Goal: Check status: Check status

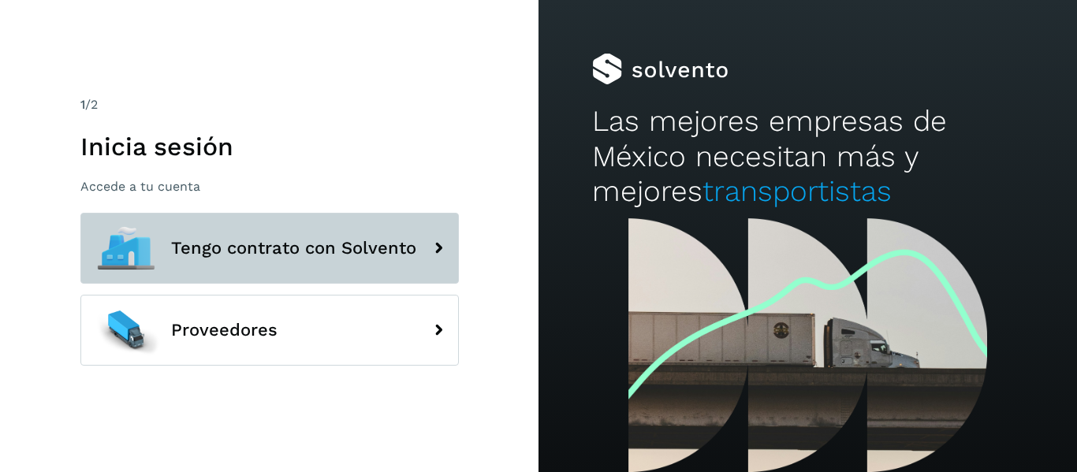
click at [300, 237] on button "Tengo contrato con Solvento" at bounding box center [269, 248] width 379 height 71
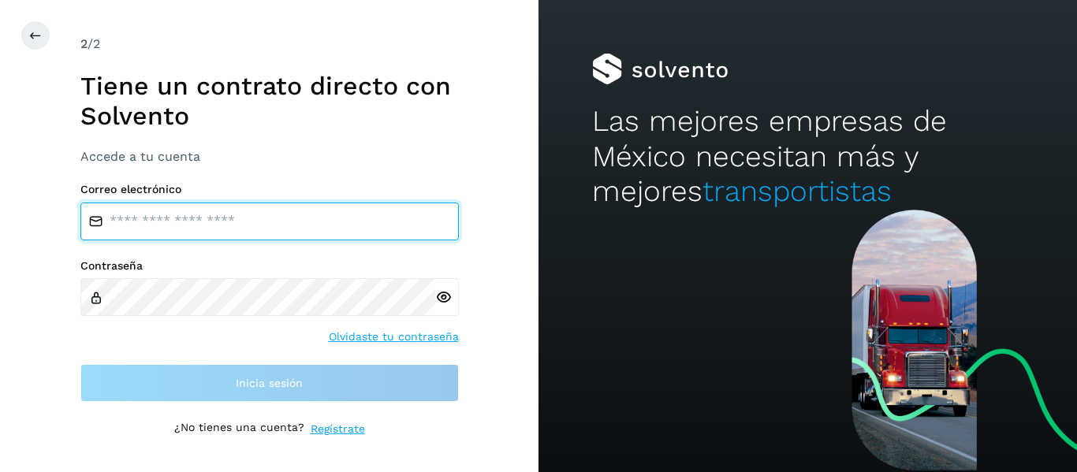
type input "**********"
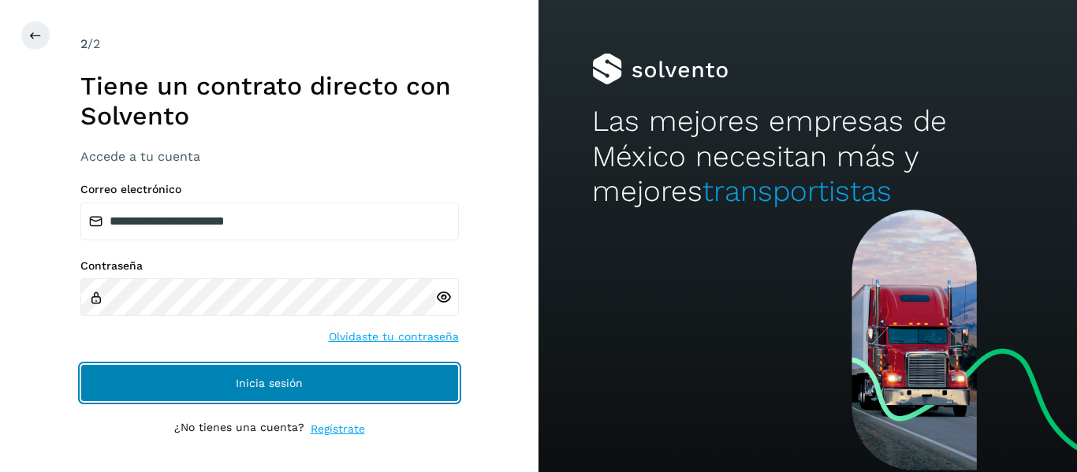
click at [300, 368] on button "Inicia sesión" at bounding box center [269, 383] width 379 height 38
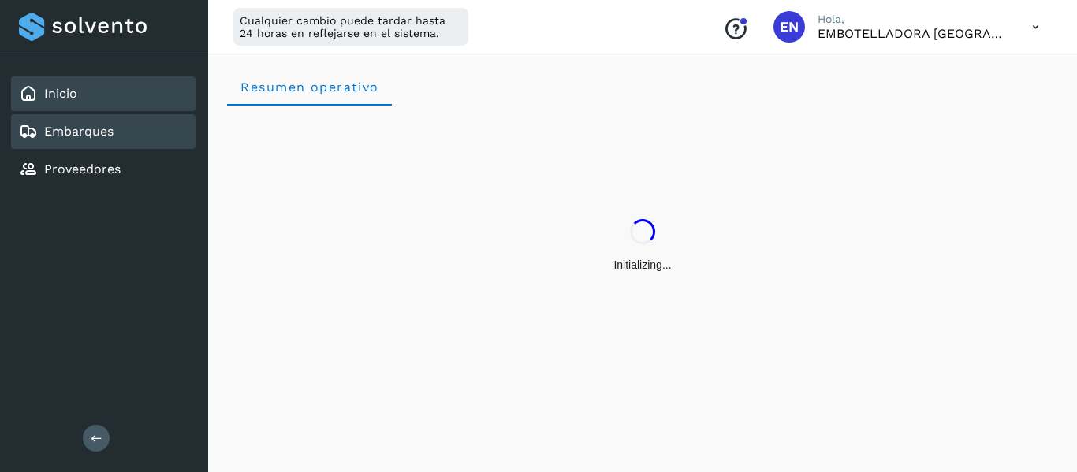
click at [91, 132] on link "Embarques" at bounding box center [78, 131] width 69 height 15
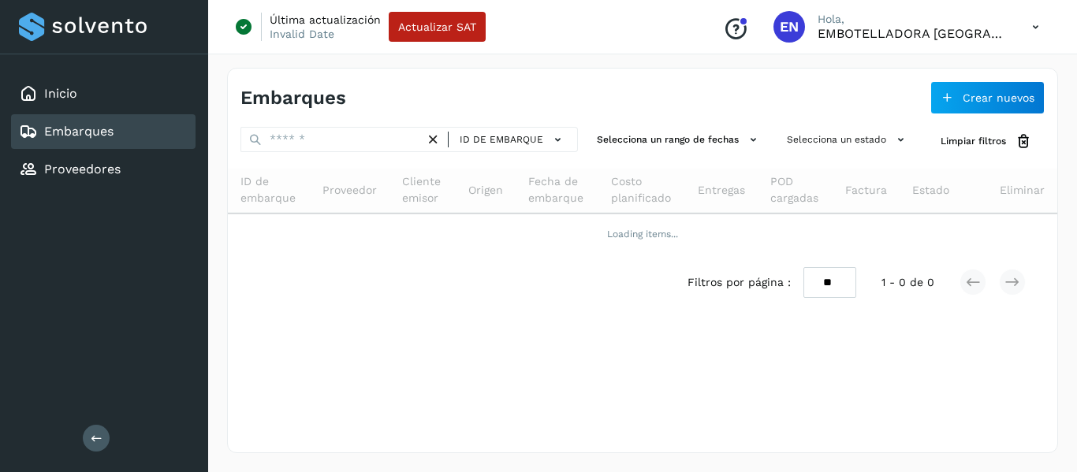
click at [103, 435] on button at bounding box center [96, 438] width 27 height 27
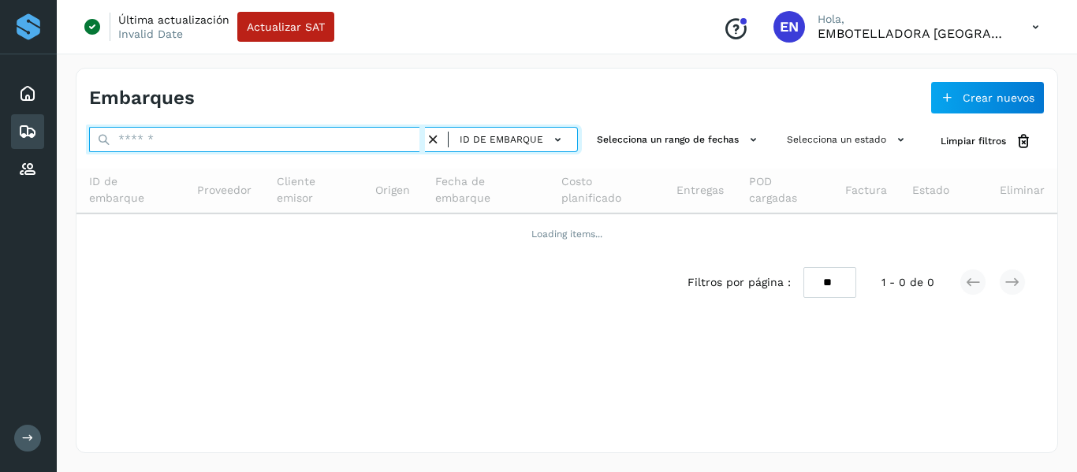
click at [151, 147] on input "text" at bounding box center [257, 139] width 336 height 25
paste input "**********"
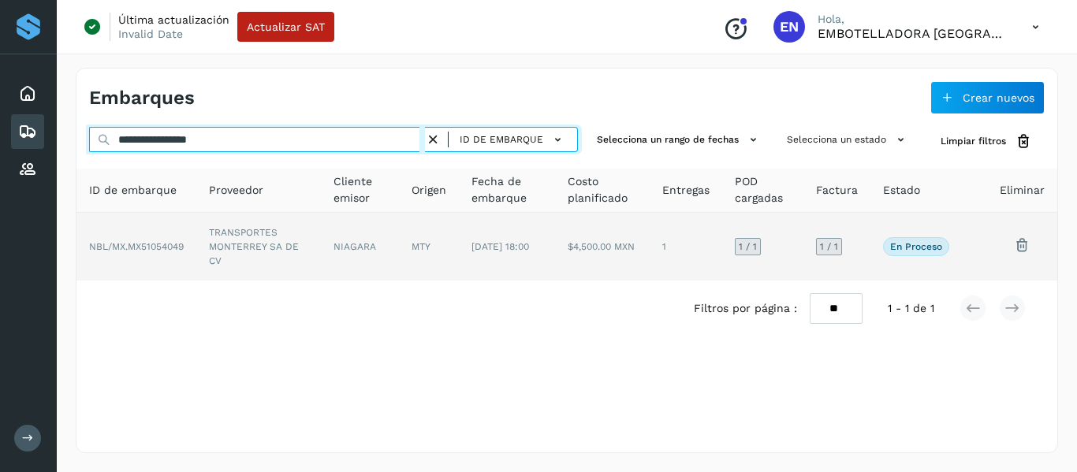
type input "**********"
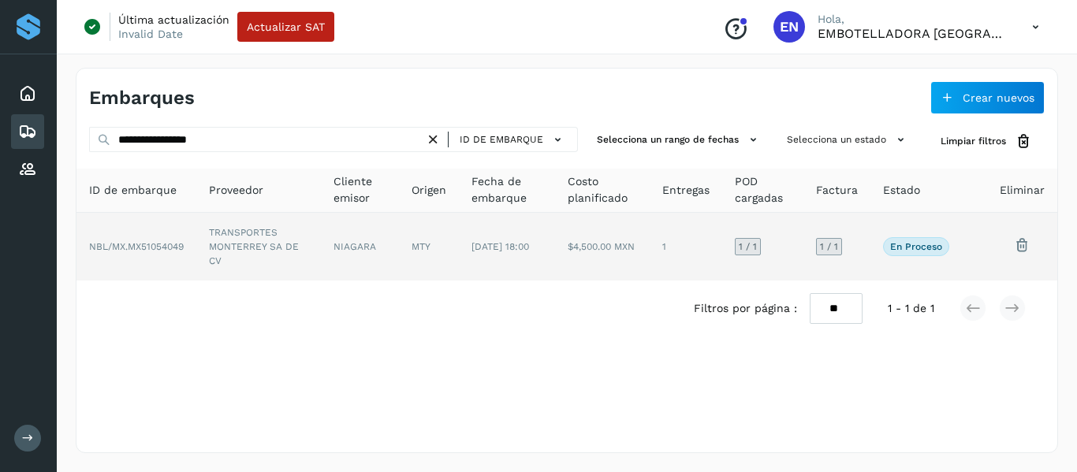
click at [921, 248] on p "En proceso" at bounding box center [916, 246] width 52 height 11
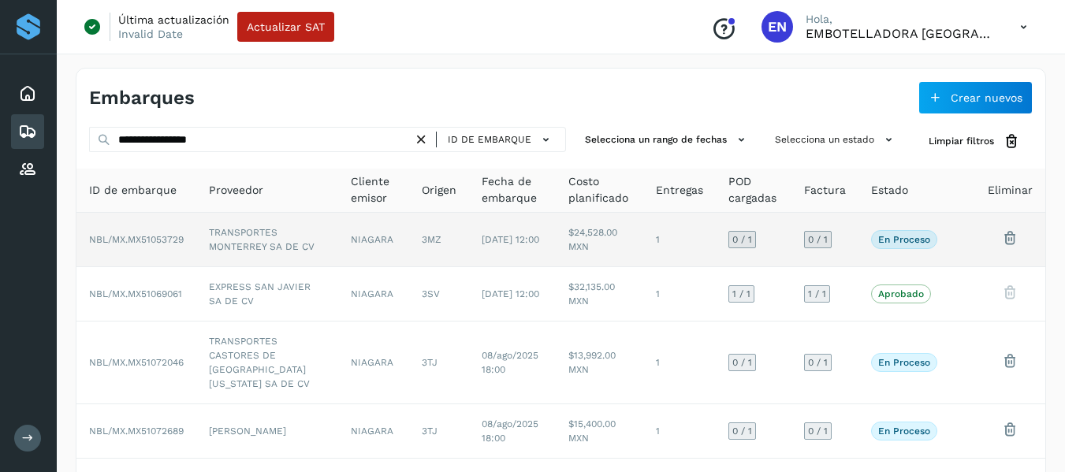
click at [961, 248] on td at bounding box center [962, 240] width 25 height 54
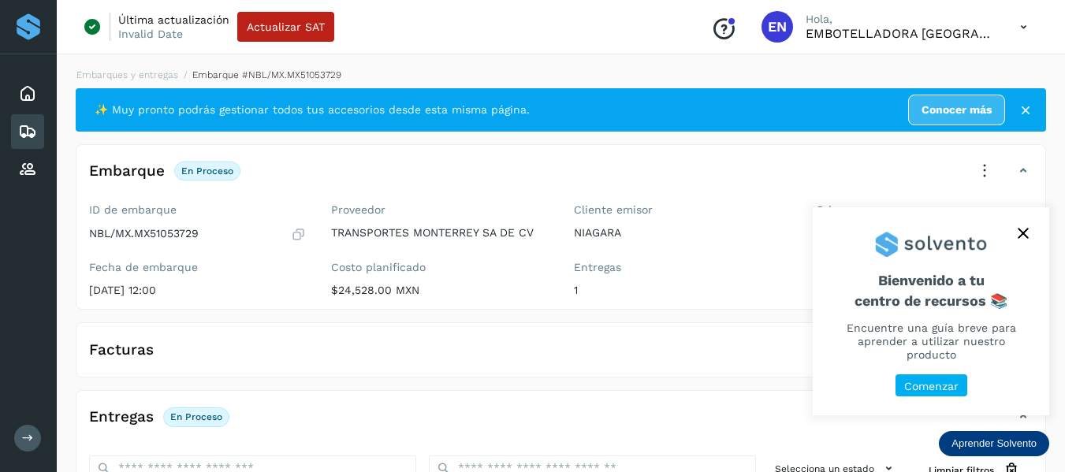
click at [39, 126] on div "Embarques" at bounding box center [27, 131] width 33 height 35
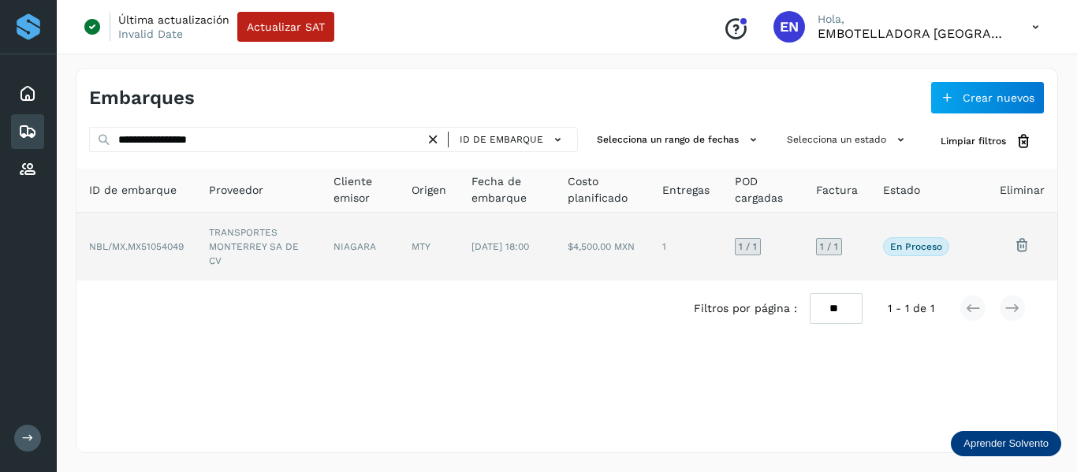
click at [985, 252] on td at bounding box center [974, 247] width 25 height 68
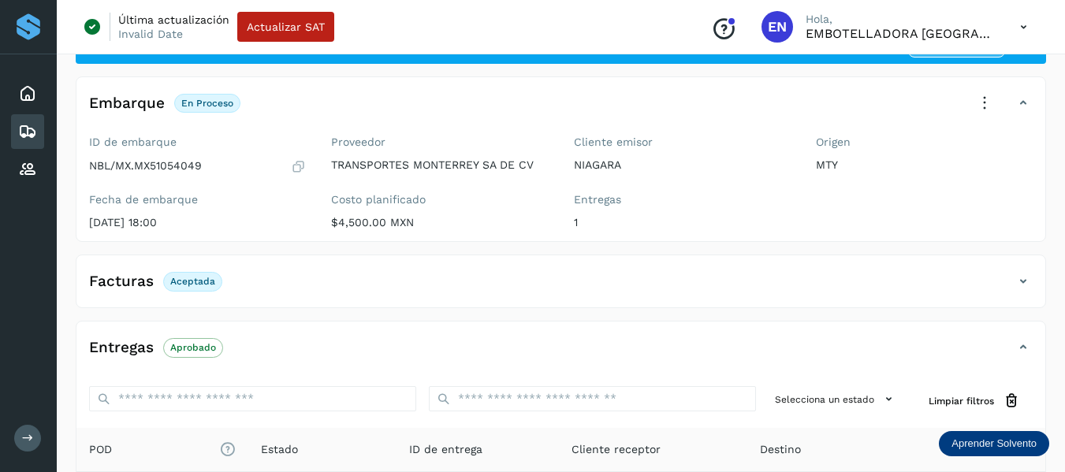
scroll to position [279, 0]
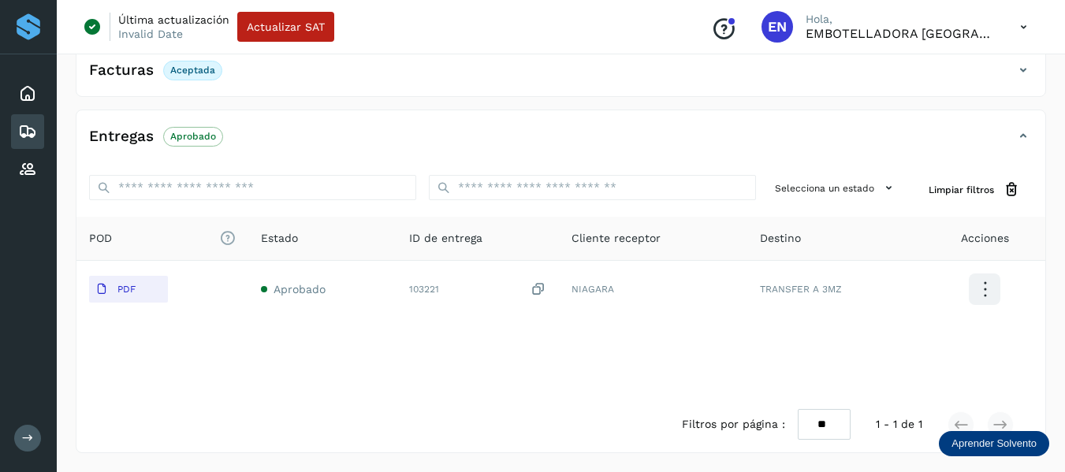
click at [256, 79] on div "Facturas Aceptada" at bounding box center [545, 70] width 938 height 27
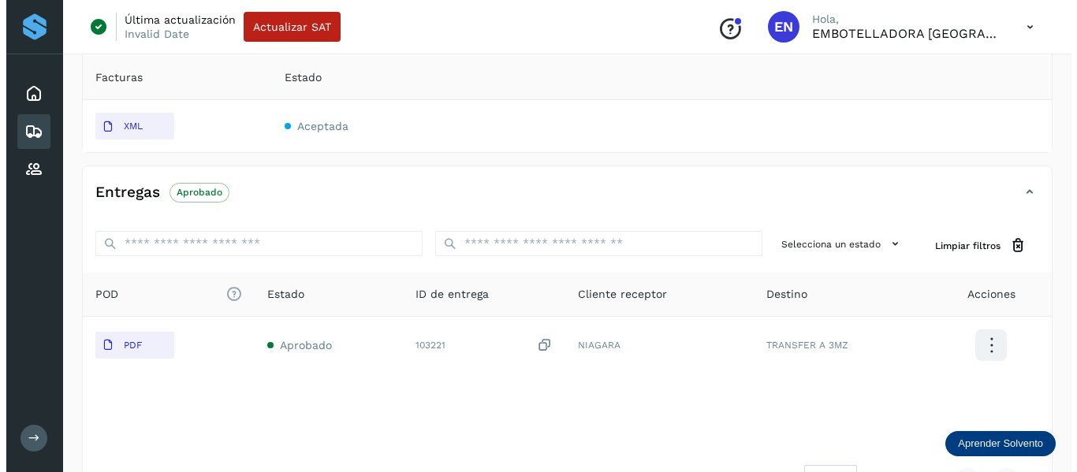
scroll to position [375, 0]
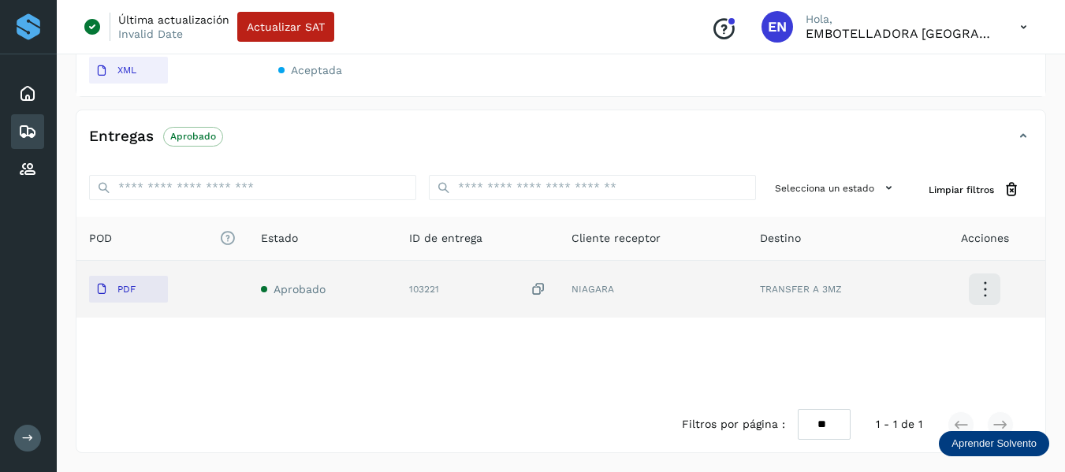
click at [989, 292] on icon at bounding box center [985, 289] width 37 height 37
click at [905, 292] on button "Ver Detalle" at bounding box center [906, 289] width 188 height 30
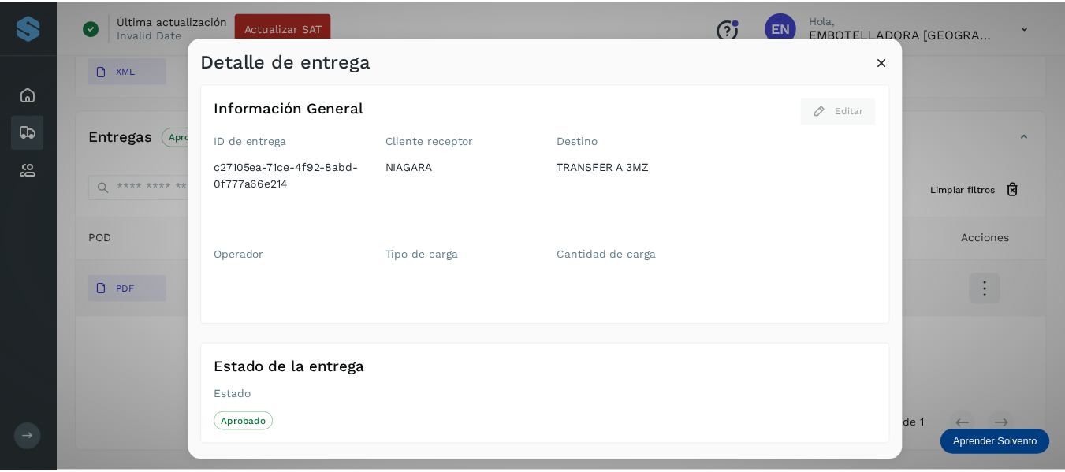
scroll to position [0, 0]
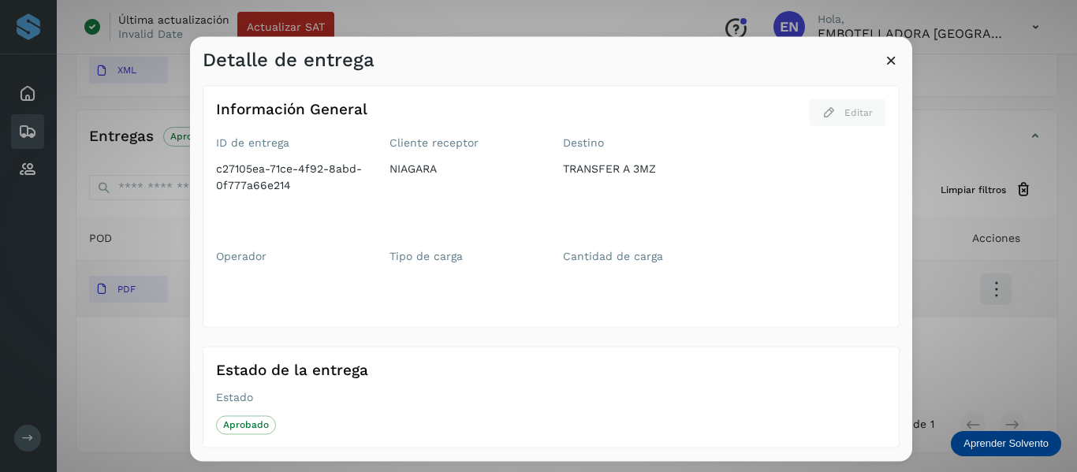
click at [890, 66] on icon at bounding box center [891, 60] width 17 height 17
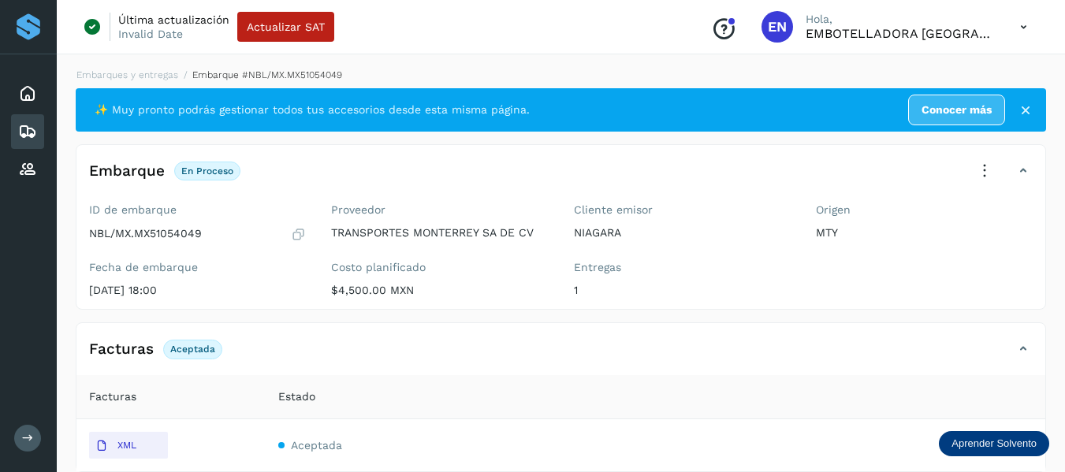
click at [27, 129] on icon at bounding box center [27, 131] width 19 height 19
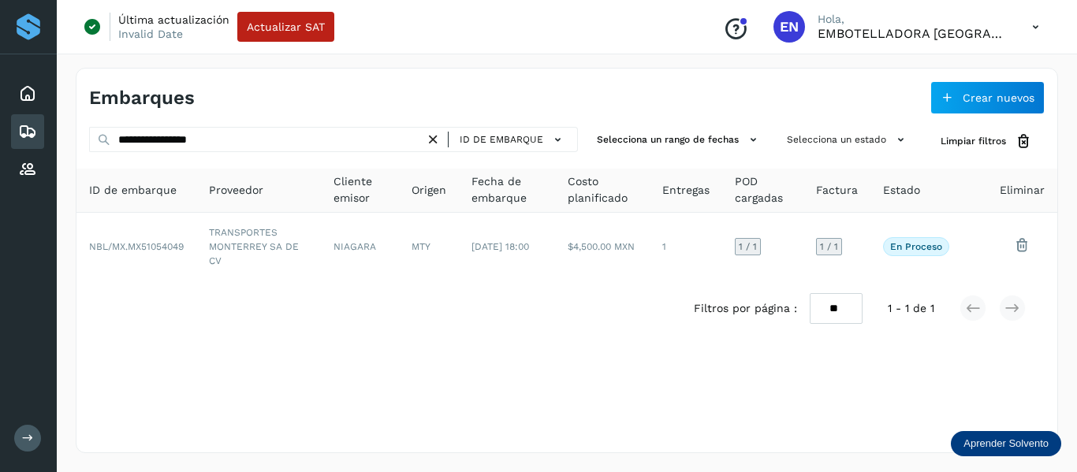
click at [437, 138] on icon at bounding box center [433, 140] width 17 height 17
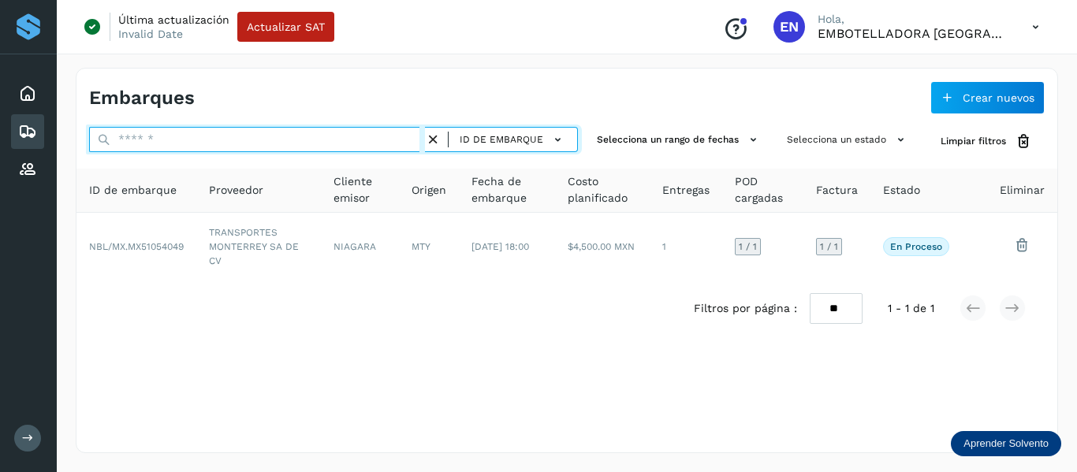
click at [298, 138] on input "text" at bounding box center [257, 139] width 336 height 25
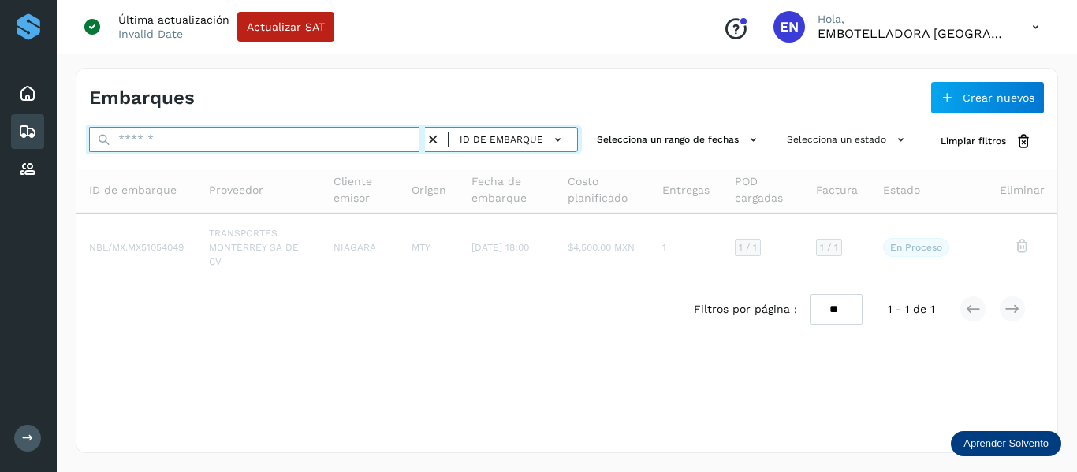
paste input "**********"
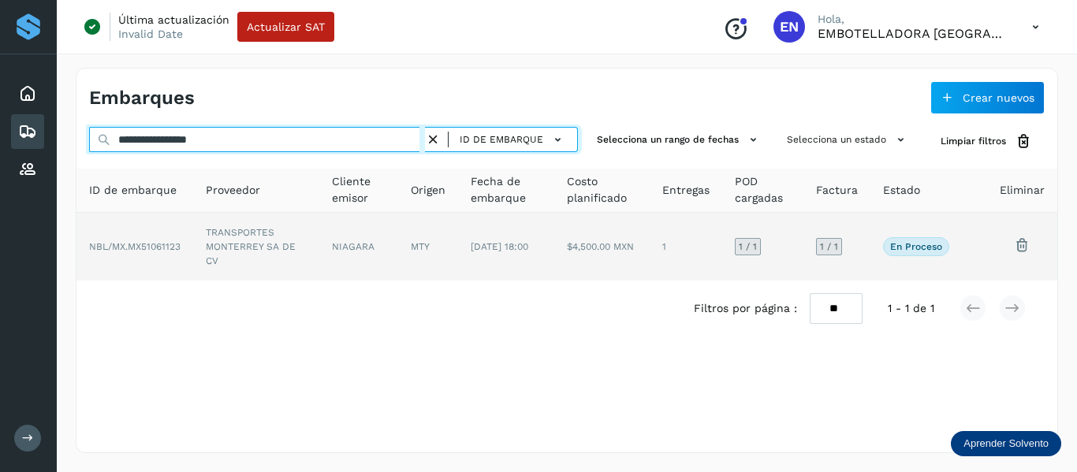
type input "**********"
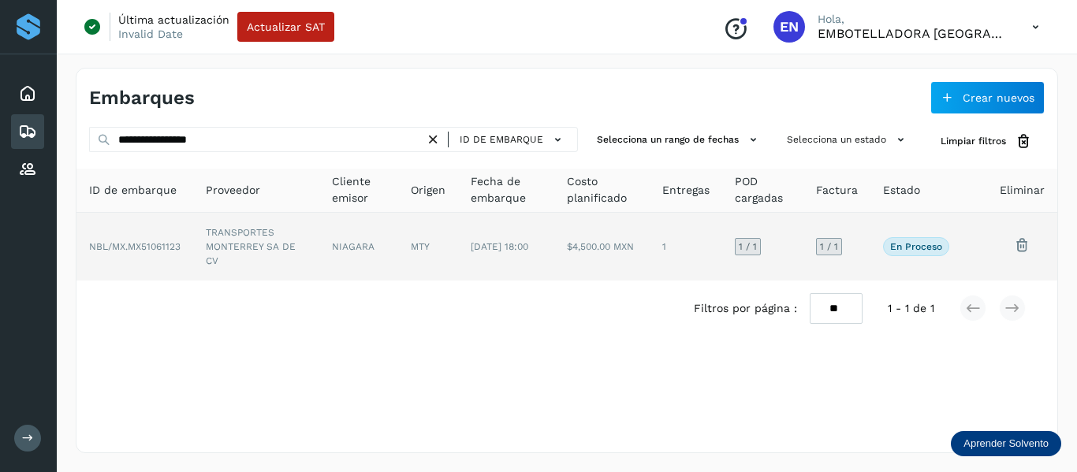
click at [962, 269] on td at bounding box center [974, 247] width 25 height 68
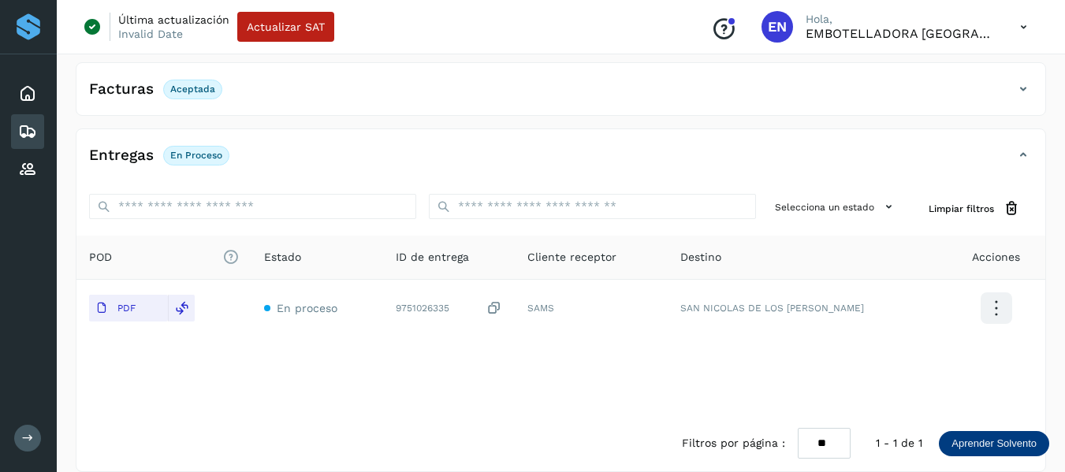
scroll to position [279, 0]
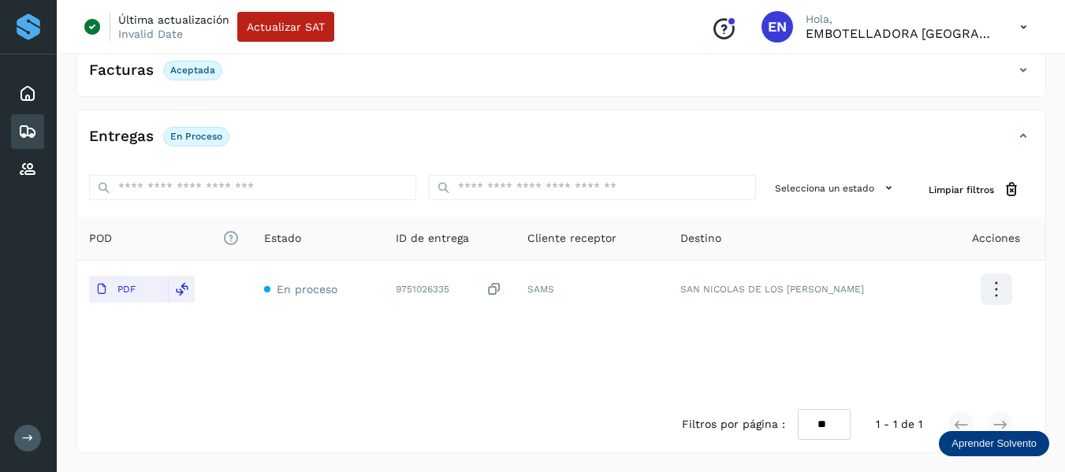
click at [21, 136] on icon at bounding box center [27, 131] width 19 height 19
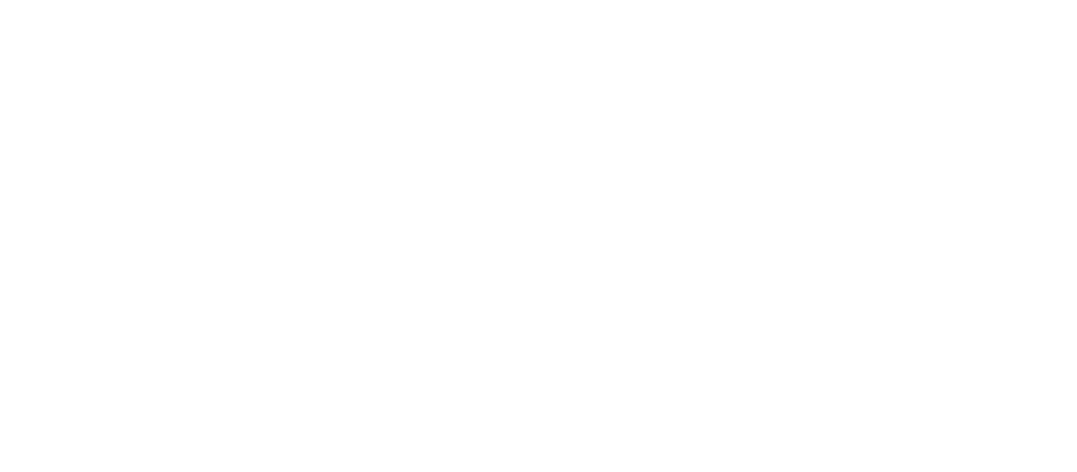
click at [405, 93] on div at bounding box center [538, 236] width 1077 height 472
